Goal: Task Accomplishment & Management: Manage account settings

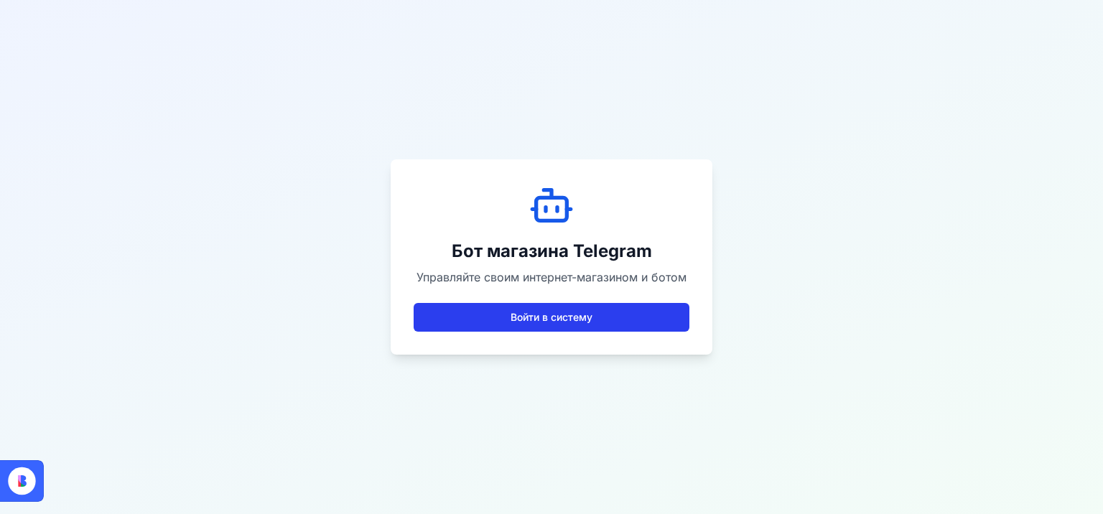
click at [595, 319] on button "Войти в систему" at bounding box center [552, 317] width 276 height 29
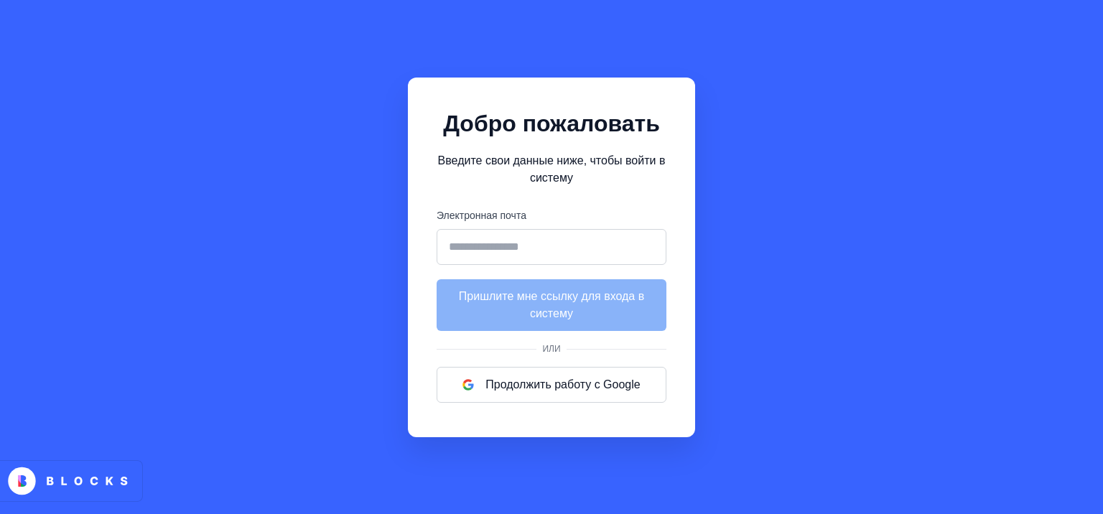
click at [616, 244] on input "Электронная почта" at bounding box center [552, 247] width 230 height 36
click at [706, 102] on div "Добро пожаловать Введите свои данные ниже, чтобы войти в систему Электронная по…" at bounding box center [551, 257] width 1103 height 514
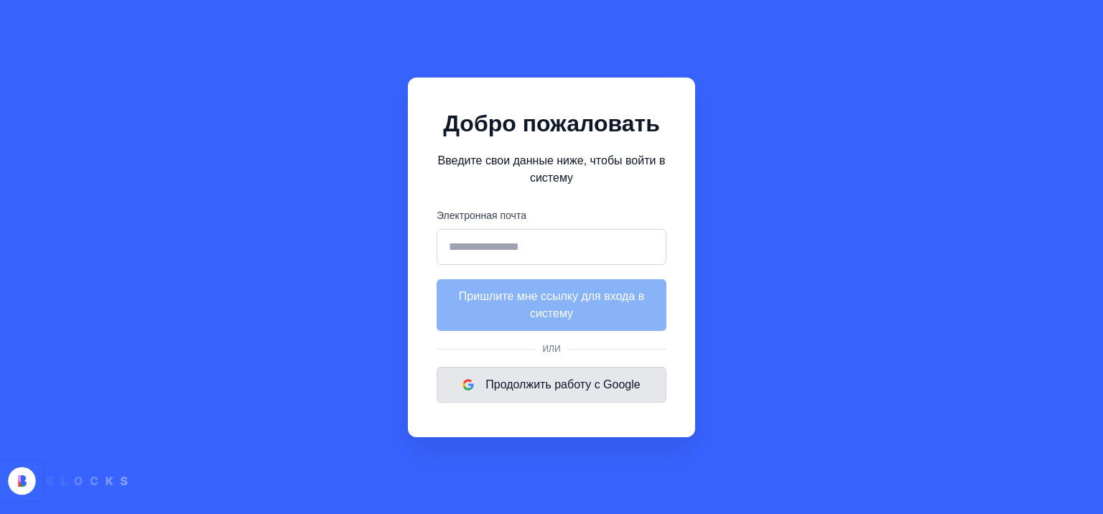
click at [576, 384] on button "Продолжить работу с Google" at bounding box center [552, 385] width 230 height 36
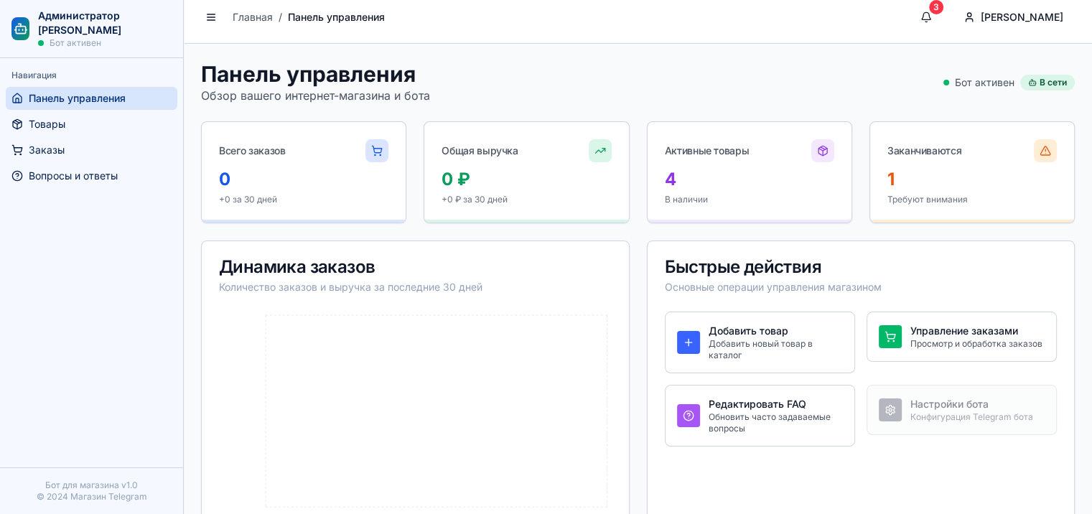
scroll to position [10, 0]
click at [805, 275] on div "Быстрые действия Основные операции управления магазином" at bounding box center [861, 275] width 427 height 70
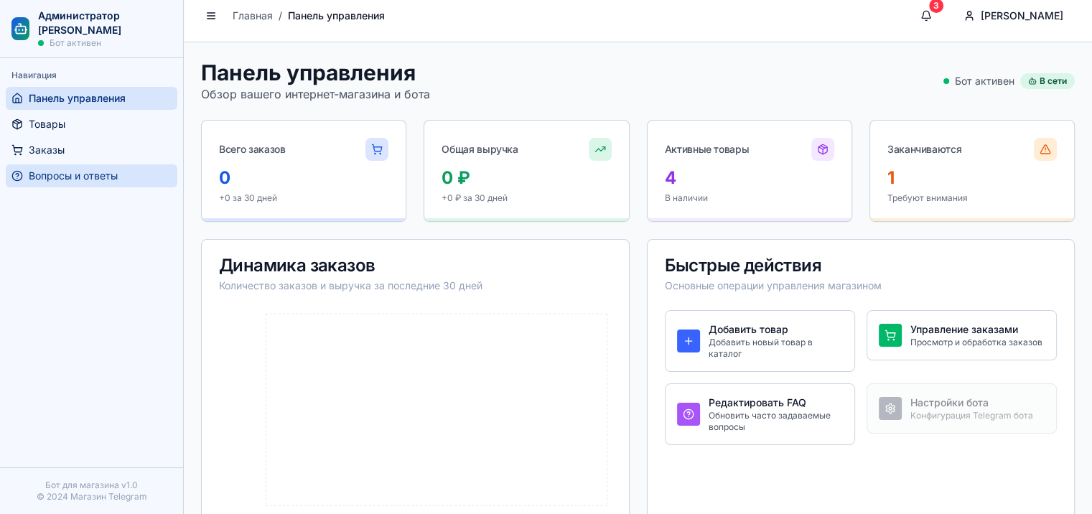
click at [98, 182] on span "Вопросы и ответы" at bounding box center [73, 176] width 89 height 14
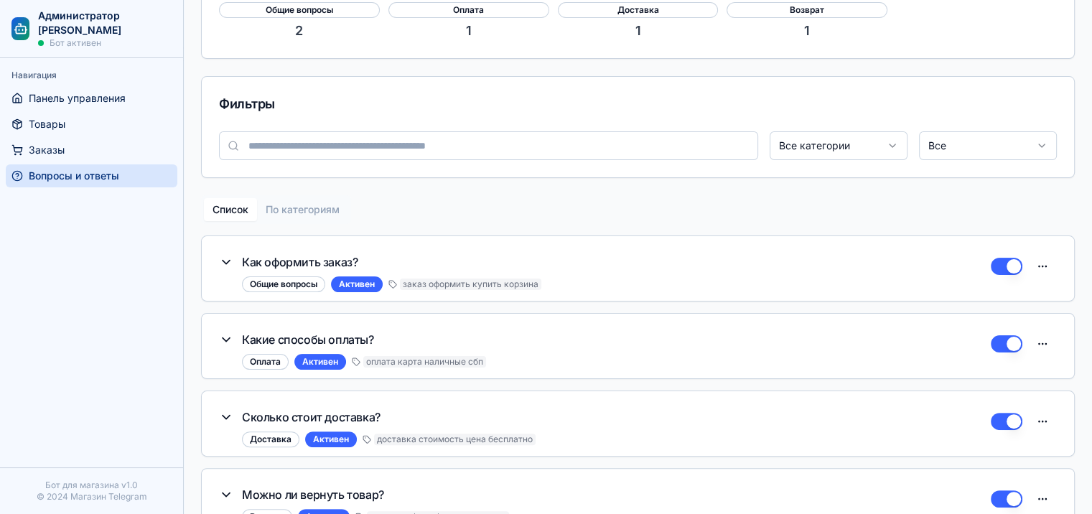
scroll to position [286, 0]
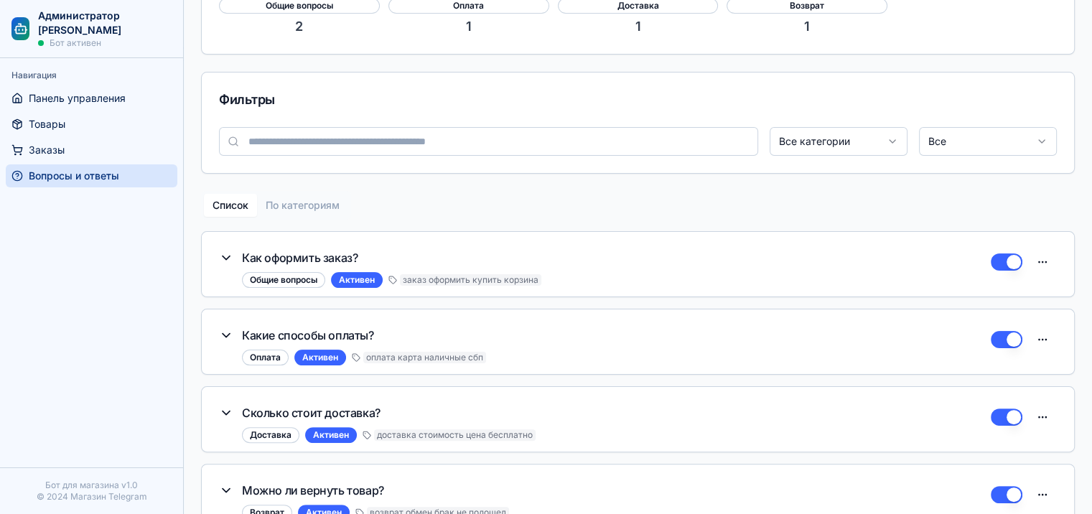
click at [220, 258] on icon "button" at bounding box center [226, 258] width 14 height 14
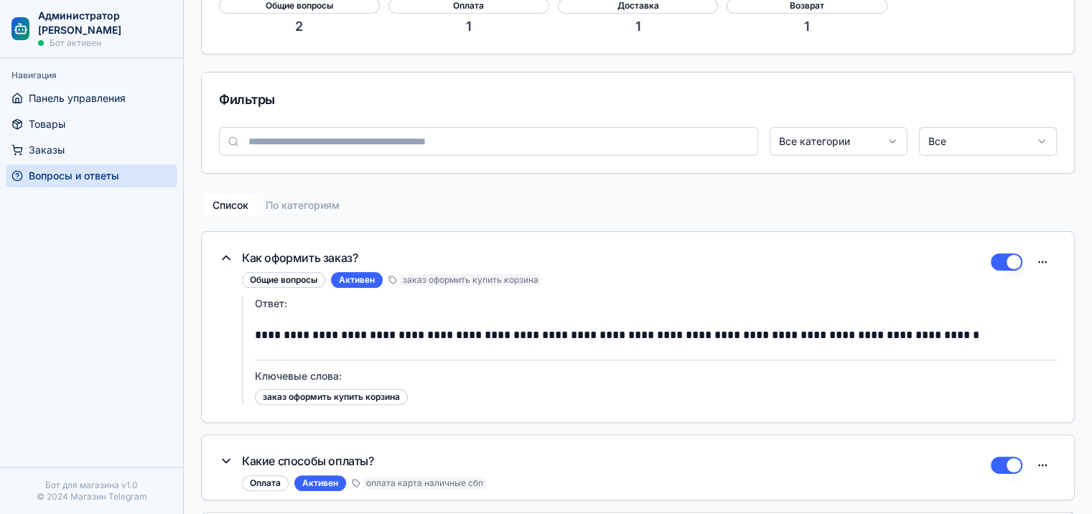
click at [220, 258] on icon "button" at bounding box center [226, 258] width 14 height 14
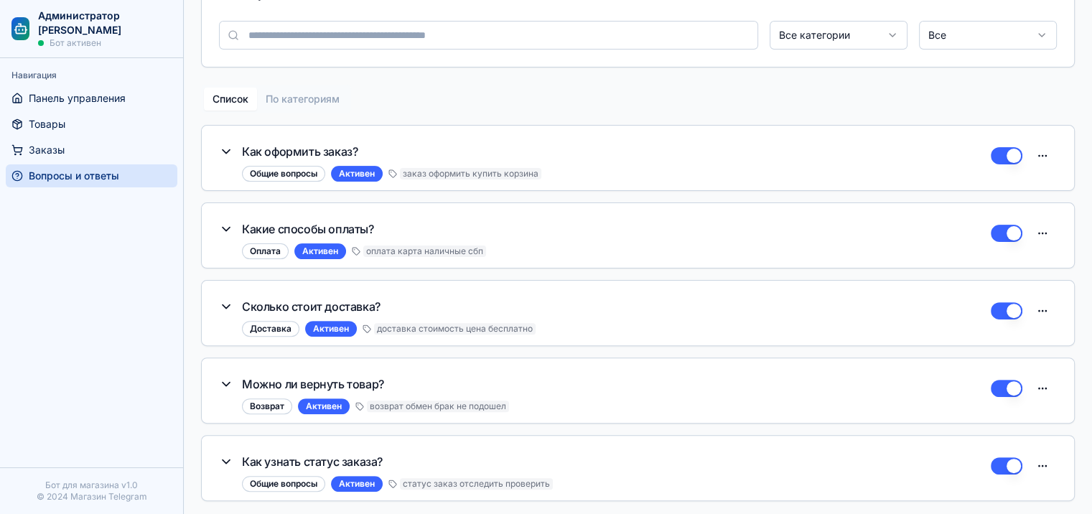
scroll to position [0, 0]
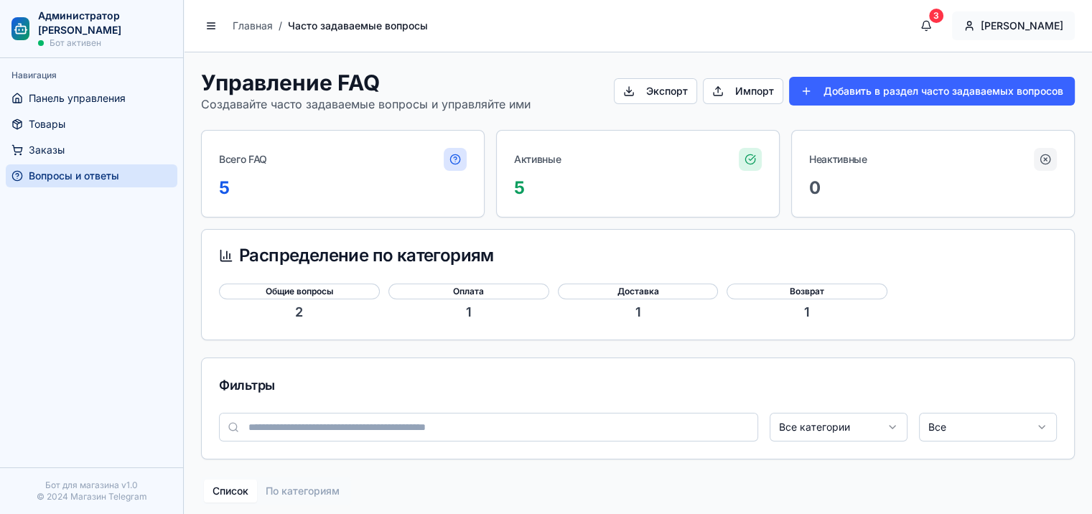
click at [1022, 23] on html "Администратор Бота Магазина Бот активен Навигация Панель управления Товары Зака…" at bounding box center [546, 455] width 1092 height 910
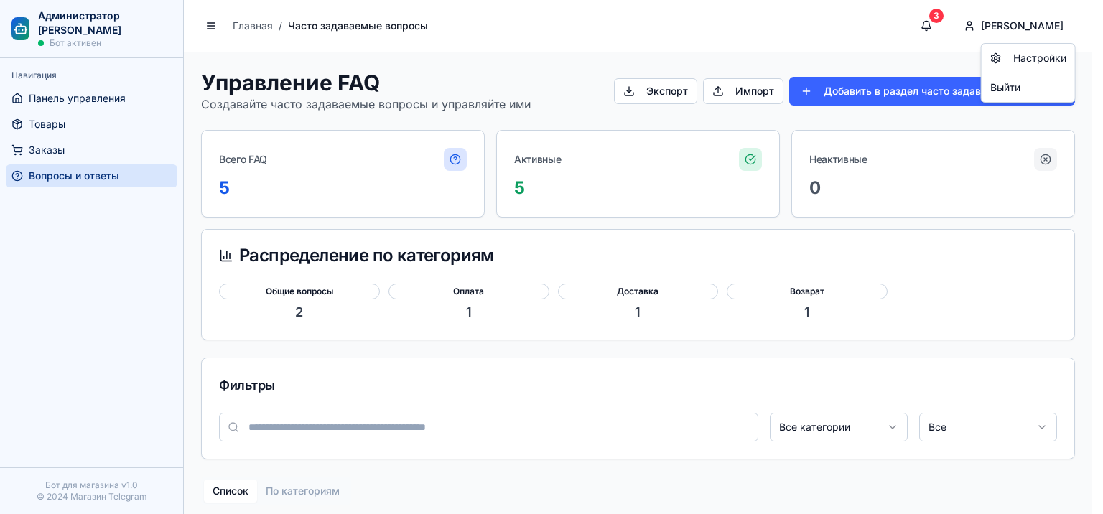
click at [986, 27] on html "Администратор Бота Магазина Бот активен Навигация Панель управления Товары Зака…" at bounding box center [551, 455] width 1103 height 910
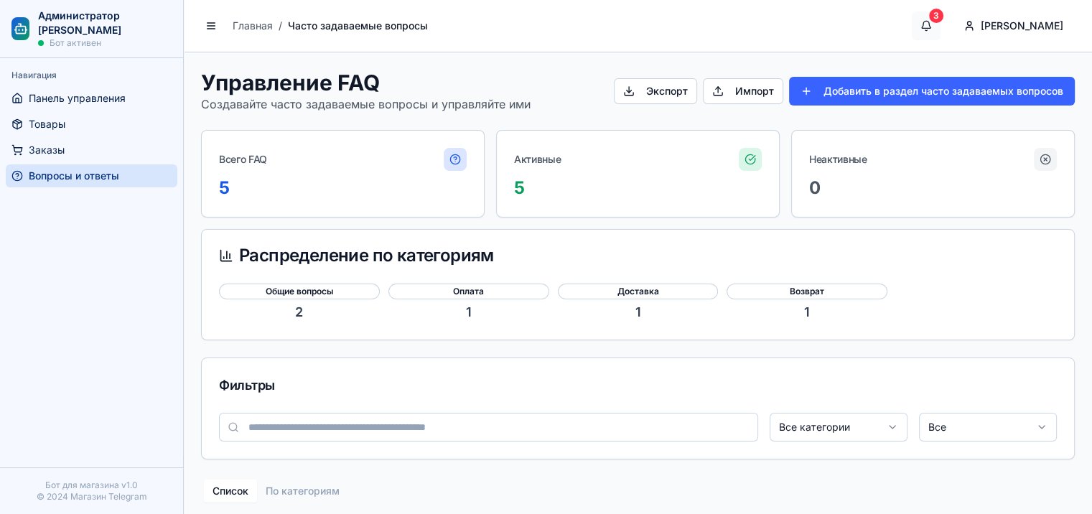
click at [941, 23] on button "3" at bounding box center [926, 25] width 29 height 29
click at [941, 24] on button "3" at bounding box center [926, 25] width 29 height 29
click at [99, 98] on span "Панель управления" at bounding box center [77, 98] width 97 height 14
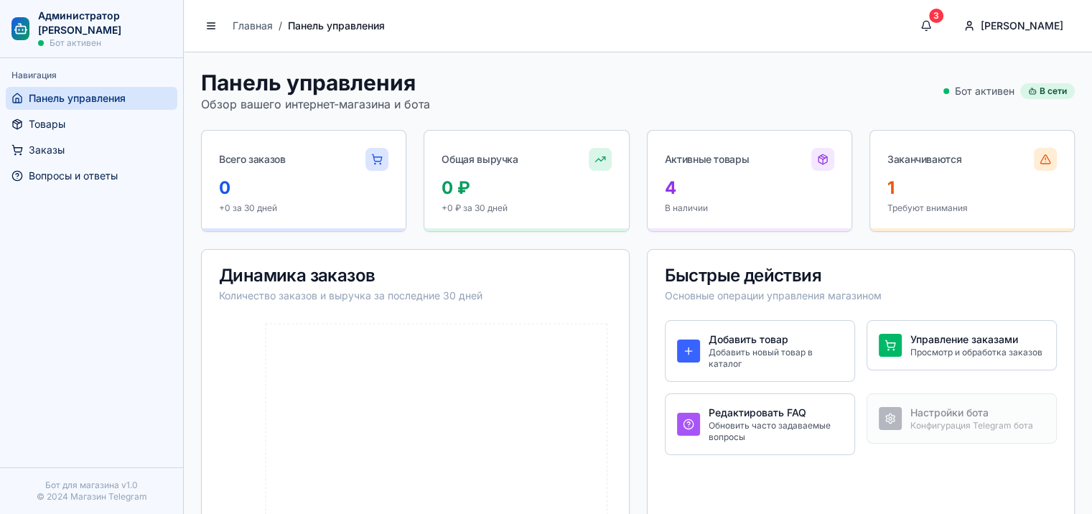
click at [37, 22] on div "Администратор Бота Магазина Бот активен" at bounding box center [91, 29] width 160 height 40
click at [1037, 34] on html "Администратор Бота Магазина Бот активен Навигация Панель управления Товары Зака…" at bounding box center [551, 401] width 1103 height 802
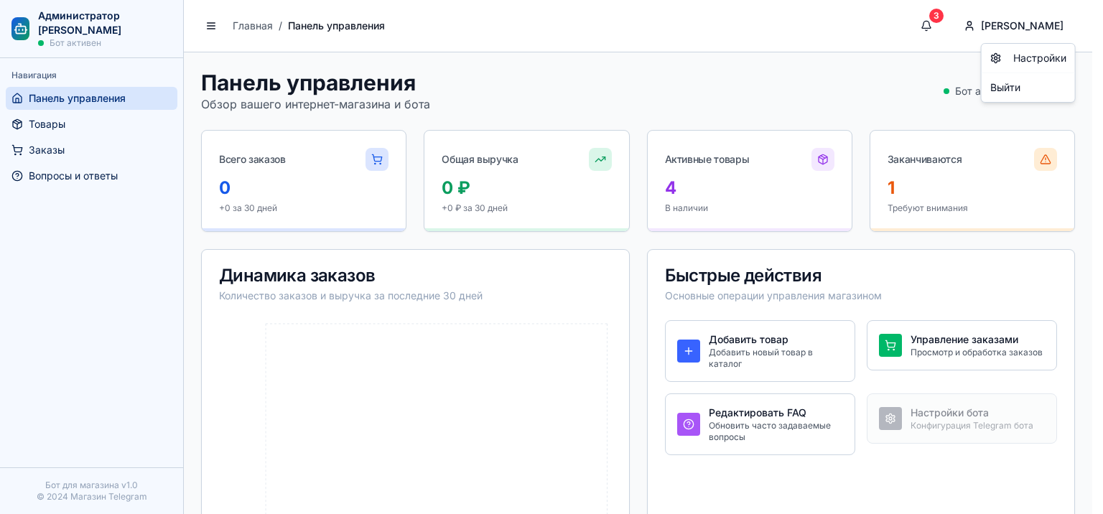
click at [969, 23] on html "Администратор Бота Магазина Бот активен Навигация Панель управления Товары Зака…" at bounding box center [551, 399] width 1103 height 798
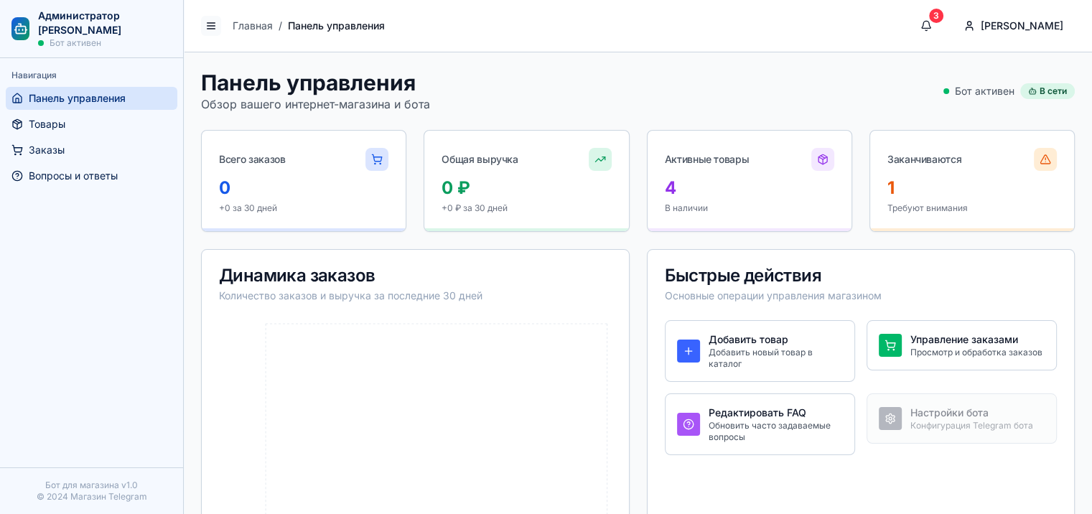
click at [204, 29] on button at bounding box center [211, 26] width 20 height 20
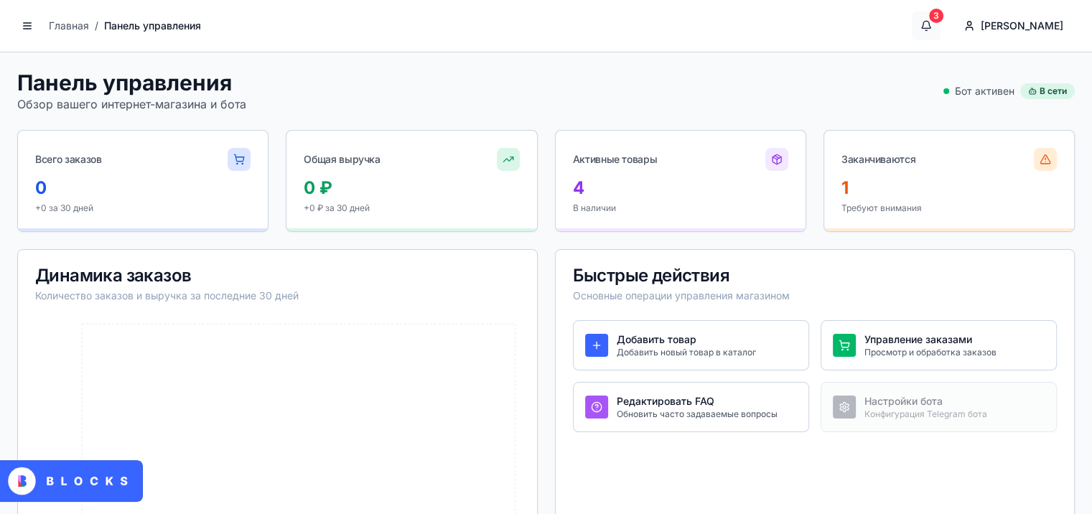
click at [941, 12] on button "3" at bounding box center [926, 25] width 29 height 29
click at [941, 26] on button "3" at bounding box center [926, 25] width 29 height 29
click at [63, 22] on span "Главная" at bounding box center [69, 26] width 40 height 14
click at [29, 22] on button at bounding box center [27, 26] width 20 height 20
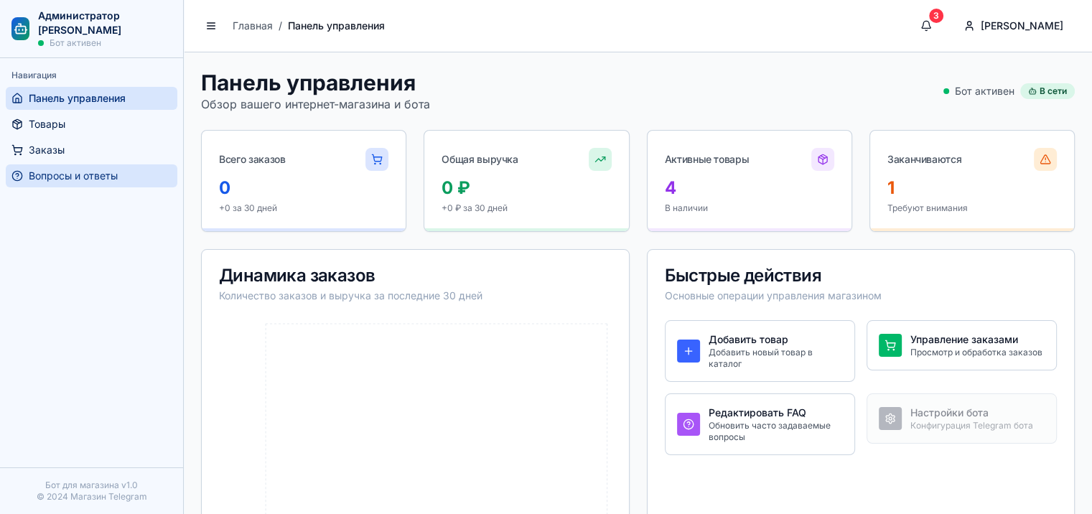
click at [76, 176] on span "Вопросы и ответы" at bounding box center [73, 176] width 89 height 14
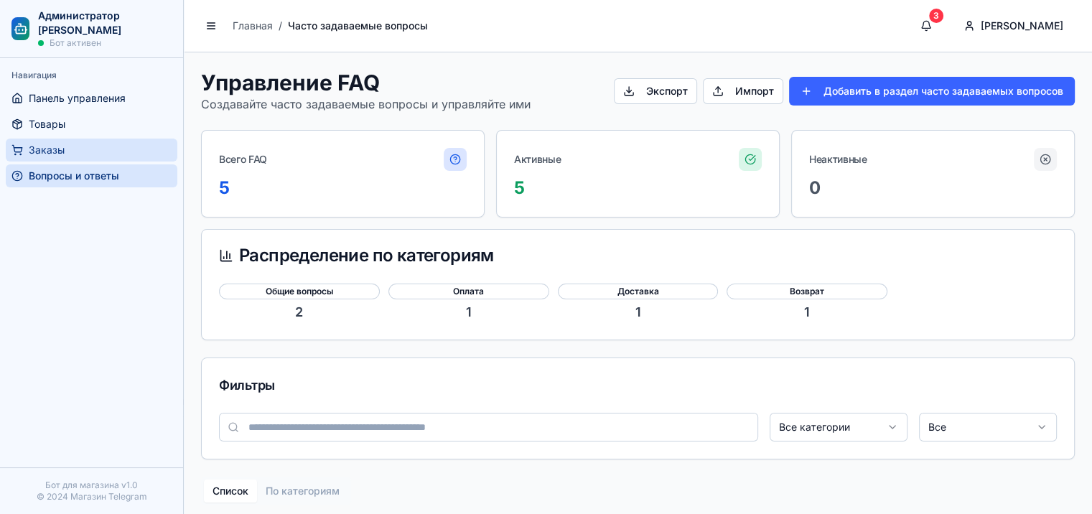
click at [92, 152] on link "Заказы" at bounding box center [92, 150] width 172 height 23
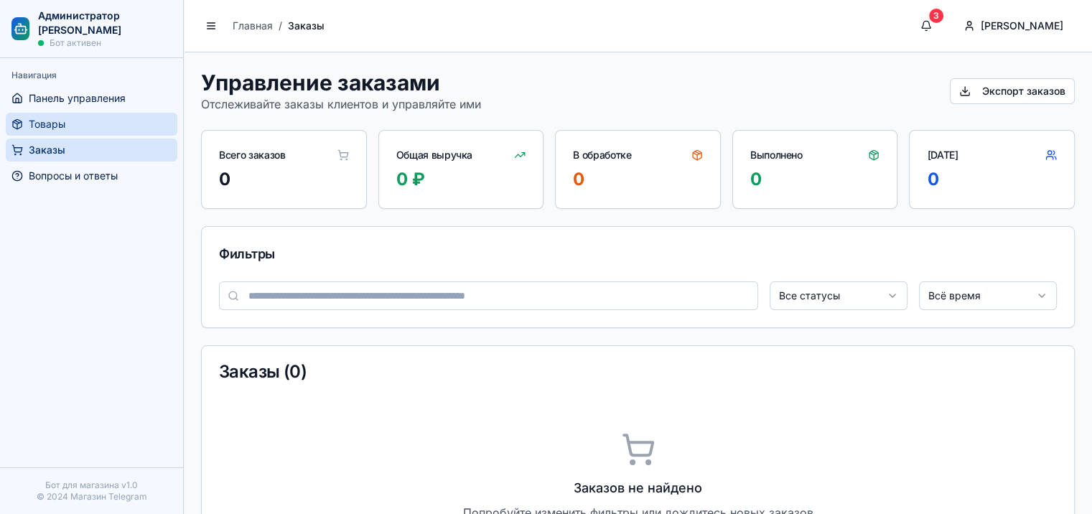
click at [97, 129] on link "Товары" at bounding box center [92, 124] width 172 height 23
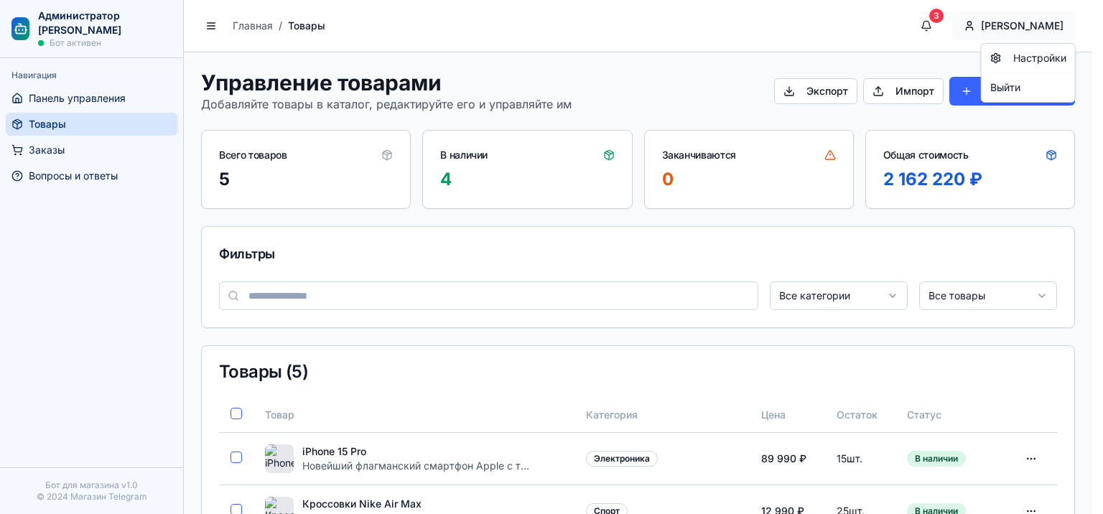
click at [1024, 23] on html "Администратор Бота Магазина Бот активен Навигация Панель управления Товары Зака…" at bounding box center [551, 364] width 1103 height 729
click at [1025, 24] on html "Администратор Бота Магазина Бот активен Навигация Панель управления Товары Зака…" at bounding box center [551, 364] width 1103 height 729
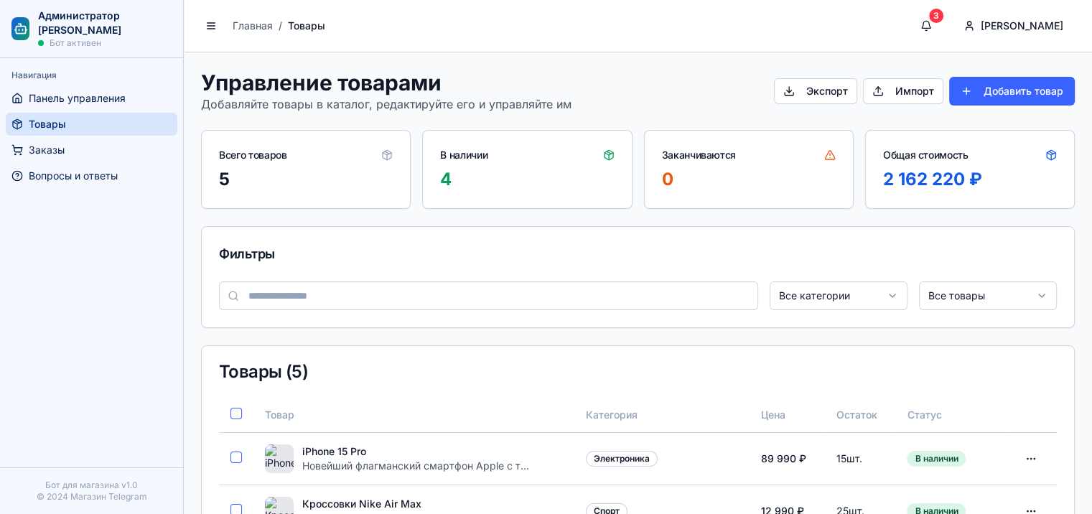
click at [111, 19] on h2 "Администратор Бота Магазина" at bounding box center [105, 23] width 134 height 29
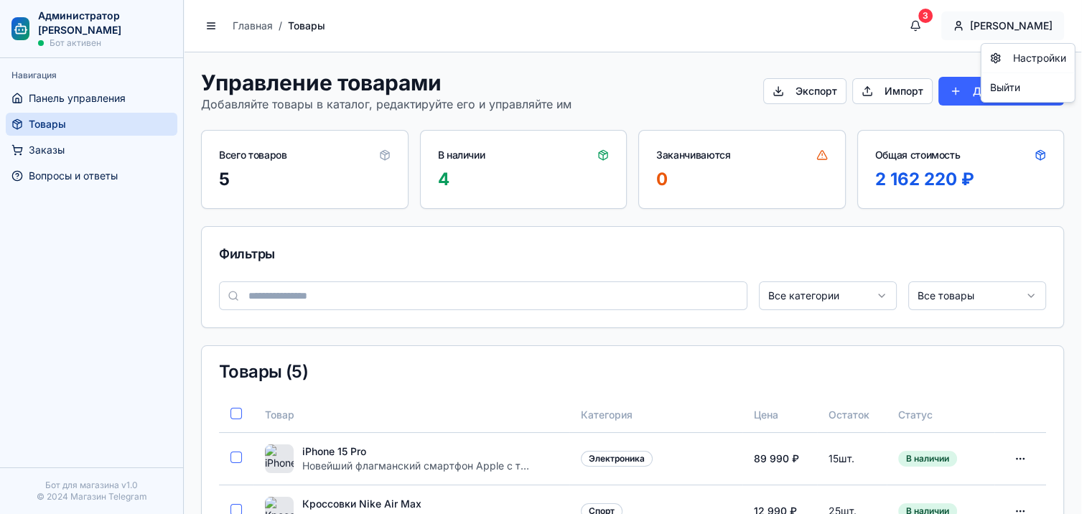
click at [1028, 26] on html "Администратор Бота Магазина Бот активен Навигация Панель управления Товары Зака…" at bounding box center [546, 364] width 1092 height 729
click at [1017, 32] on html "Администратор Бота Магазина Бот активен Навигация Панель управления Товары Зака…" at bounding box center [551, 364] width 1103 height 729
